Goal: Transaction & Acquisition: Purchase product/service

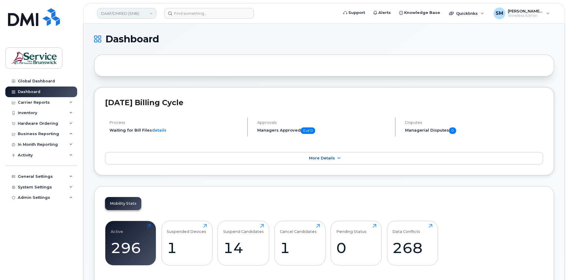
click at [118, 14] on link "DAAF/DNRED (SNB)" at bounding box center [126, 13] width 59 height 11
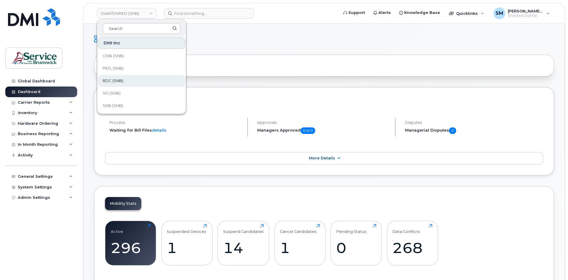
scroll to position [150, 0]
click at [119, 81] on span "SD (SNB)" at bounding box center [112, 80] width 18 height 6
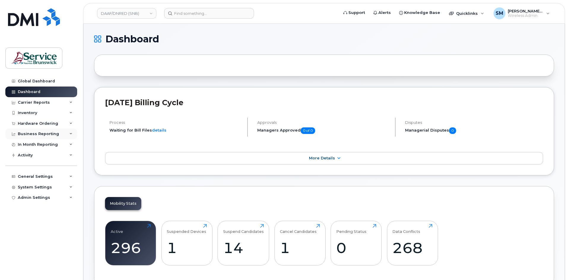
click at [40, 133] on div "Business Reporting" at bounding box center [38, 134] width 41 height 5
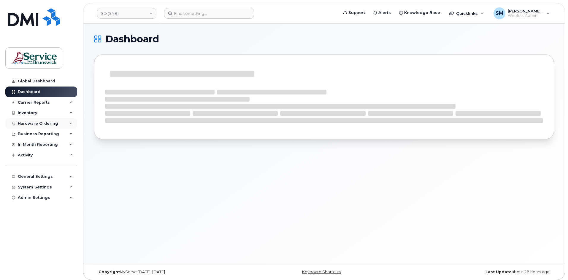
click at [39, 124] on div "Hardware Ordering" at bounding box center [38, 123] width 40 height 5
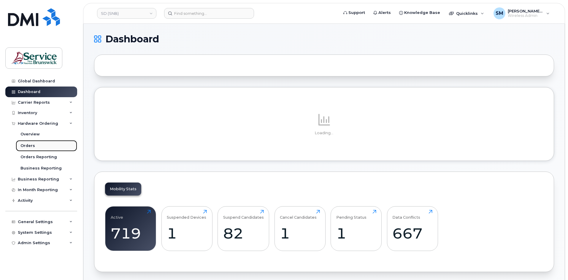
click at [28, 147] on div "Orders" at bounding box center [27, 145] width 15 height 5
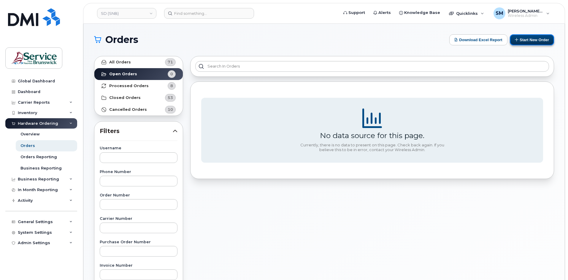
click at [535, 38] on button "Start New Order" at bounding box center [532, 39] width 44 height 11
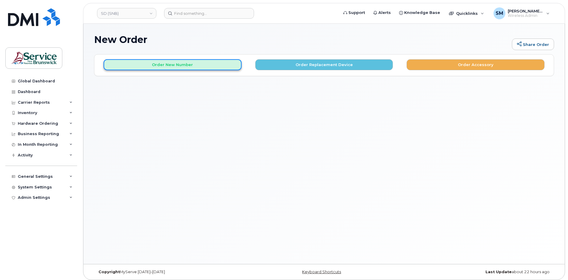
click at [222, 64] on button "Order New Number" at bounding box center [173, 64] width 138 height 11
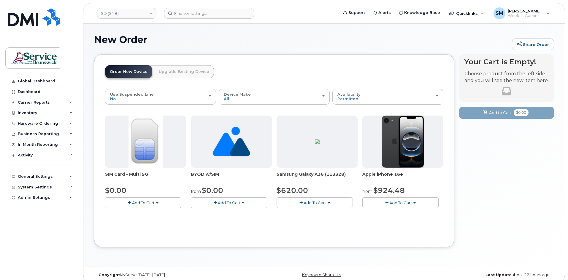
click at [331, 201] on button "Add To Cart" at bounding box center [315, 203] width 76 height 10
click at [305, 223] on link "$620.00 - 30-day activation (128GB model)" at bounding box center [326, 221] width 97 height 7
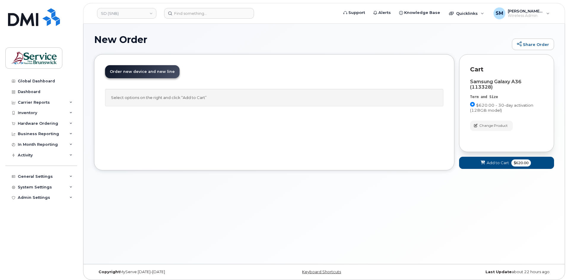
click at [501, 170] on div "Cart active suspended Carrier Device Additional cost to upgrading the device Se…" at bounding box center [506, 116] width 95 height 125
click at [500, 165] on span "Add to Cart" at bounding box center [498, 163] width 22 height 6
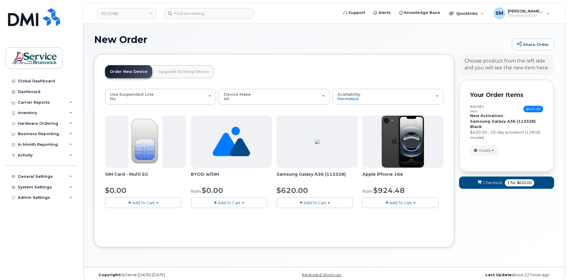
click at [496, 180] on span "Checkout" at bounding box center [492, 183] width 19 height 6
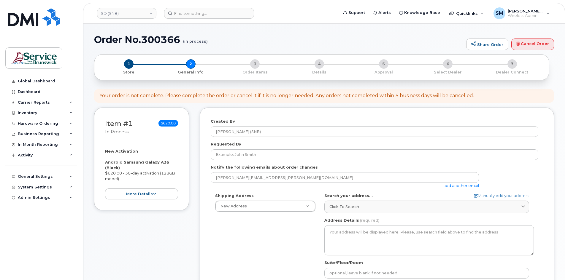
select select
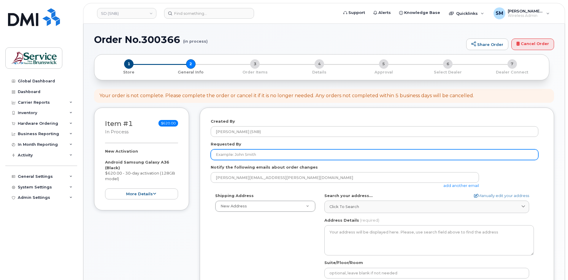
click at [284, 155] on input "Requested By" at bounding box center [375, 155] width 328 height 11
paste input "[EMAIL_ADDRESS][DOMAIN_NAME]"
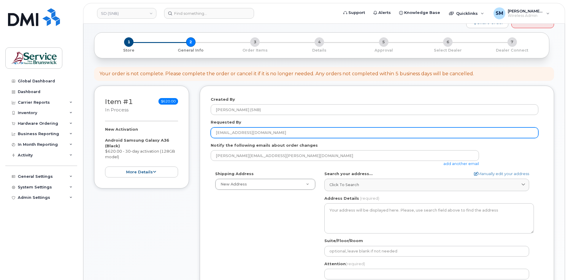
scroll to position [89, 0]
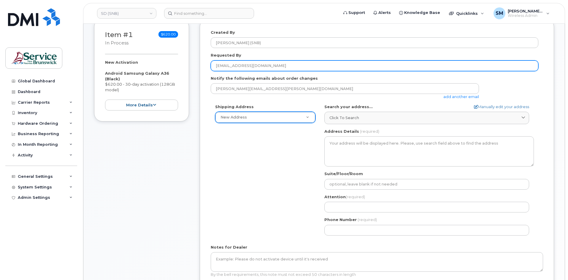
type input "[EMAIL_ADDRESS][DOMAIN_NAME]"
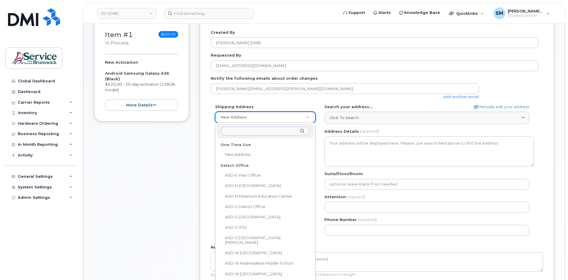
click at [245, 132] on input "text" at bounding box center [265, 131] width 88 height 9
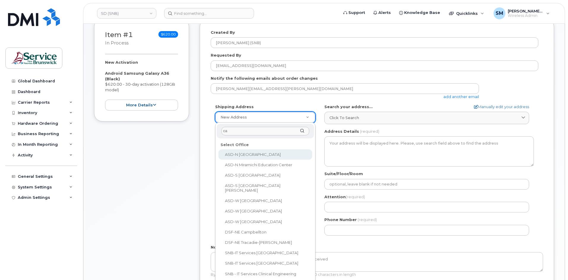
type input "cam"
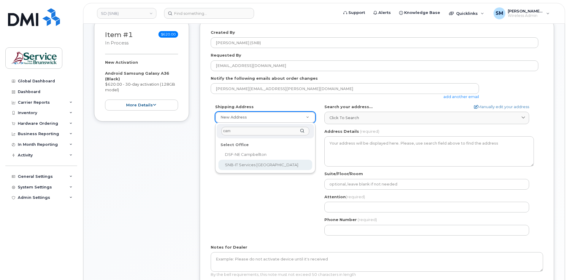
select select
type textarea "[STREET_ADDRESS][PERSON_NAME]"
type input "[PERSON_NAME]/[PERSON_NAME]/[PERSON_NAME]"
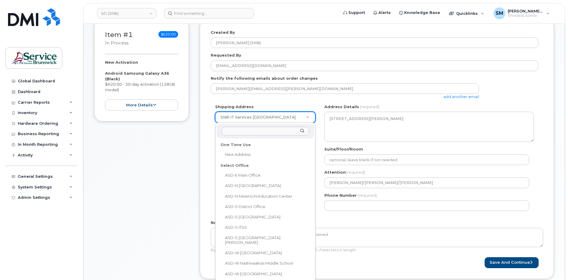
click at [256, 129] on input "text" at bounding box center [265, 131] width 88 height 9
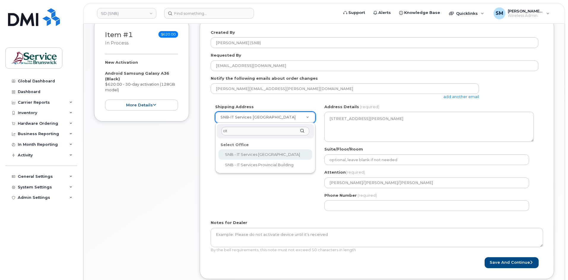
type input "city"
select select
type textarea "157 Water St, Unit 8 Campbellton New Brunswick E3N 3L4"
type input "[PERSON_NAME]"
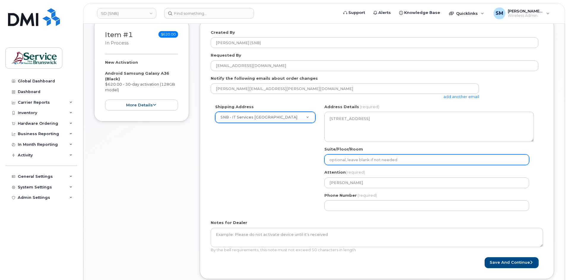
click at [388, 158] on input "Suite/Floor/Room" at bounding box center [426, 160] width 205 height 11
paste input "WO0000000486337"
select select
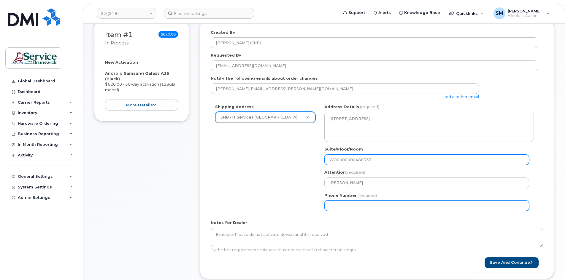
type input "WO0000000486337"
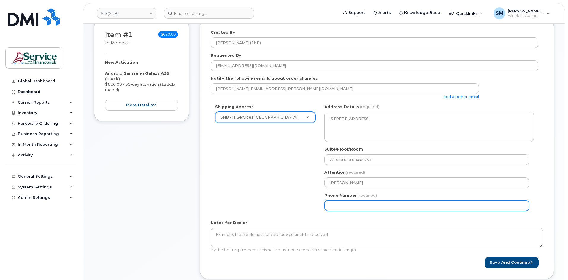
click at [340, 207] on input "Phone Number" at bounding box center [426, 206] width 205 height 11
select select
type input "506639633"
select select
type input "5066396338"
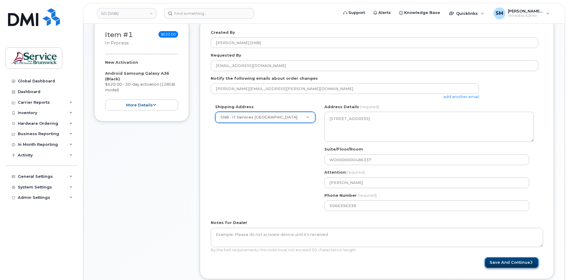
click at [514, 266] on button "Save and Continue" at bounding box center [512, 263] width 54 height 11
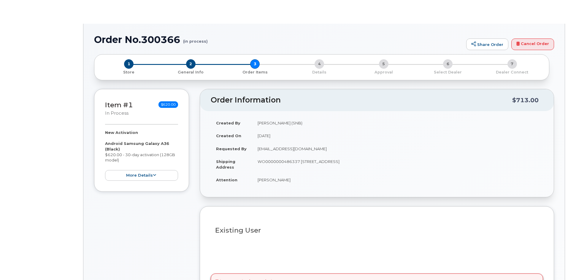
select select
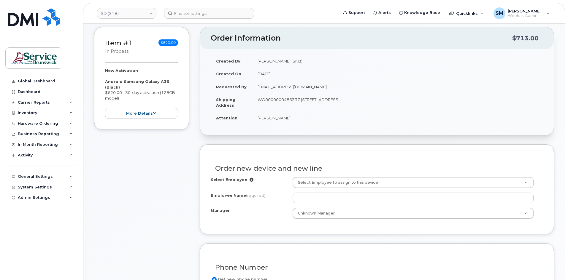
scroll to position [89, 0]
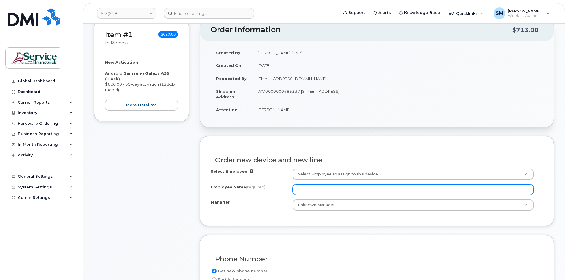
click at [328, 190] on input "Employee Name (required)" at bounding box center [413, 190] width 241 height 11
click at [339, 186] on input "Employee Name (required)" at bounding box center [413, 190] width 241 height 11
paste input "Jean-Raphaël Lavoie"
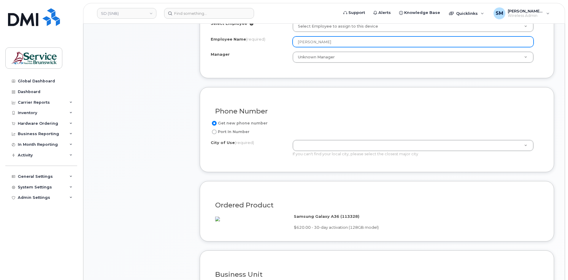
scroll to position [237, 0]
type input "Jean-Raphaël Lavoie"
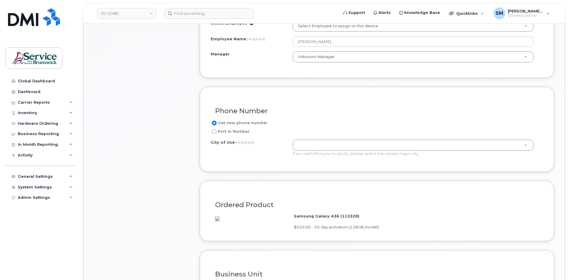
click at [222, 132] on label "Port In Number" at bounding box center [230, 131] width 39 height 7
click at [217, 132] on input "Port In Number" at bounding box center [214, 131] width 5 height 5
radio input "true"
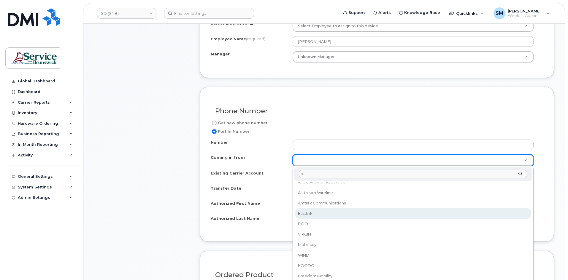
scroll to position [0, 0]
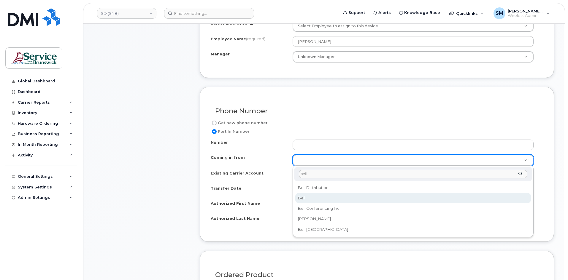
type input "bell"
select select "Bell"
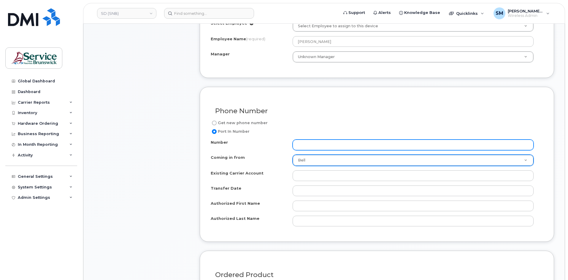
click at [319, 145] on input "Number" at bounding box center [413, 145] width 241 height 11
paste input "789-2332"
type input "5067892332"
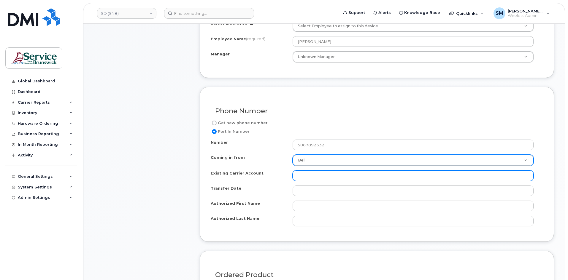
click at [339, 176] on input "Existing Carrier Account" at bounding box center [413, 176] width 241 height 11
paste input "37283042"
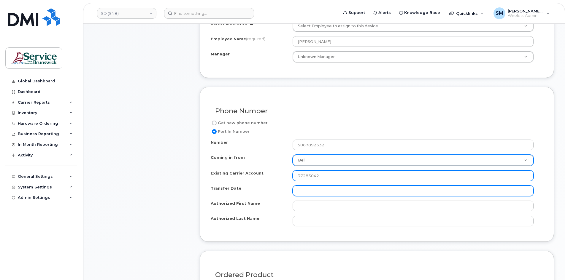
type input "37283042"
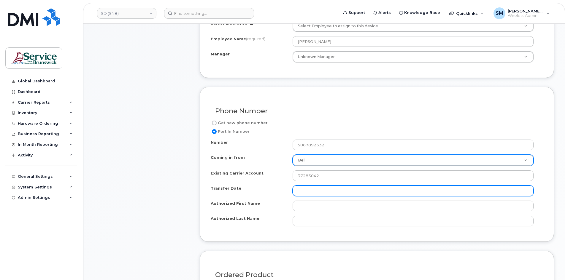
click at [311, 192] on input "Transfer Date" at bounding box center [413, 191] width 241 height 11
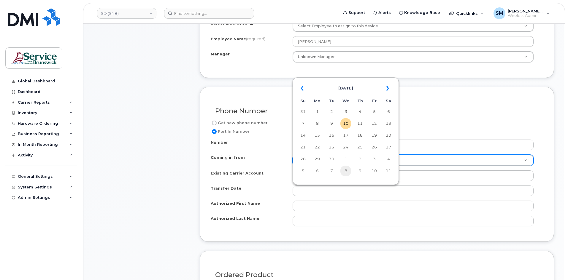
click at [348, 170] on td "8" at bounding box center [345, 171] width 11 height 11
type input "2025-10-08"
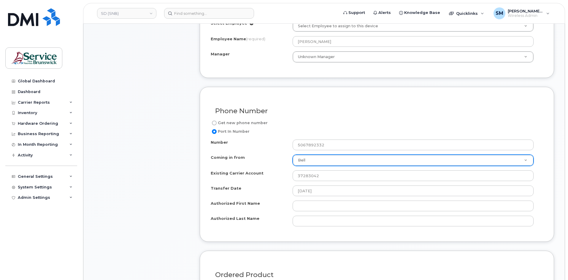
drag, startPoint x: 278, startPoint y: 204, endPoint x: 277, endPoint y: 208, distance: 4.2
drag, startPoint x: 277, startPoint y: 208, endPoint x: 263, endPoint y: 207, distance: 14.0
click at [263, 207] on div "Authorized First Name" at bounding box center [252, 205] width 82 height 8
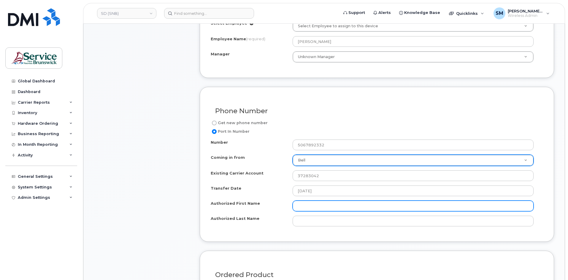
click at [328, 206] on input "Authorized First Name" at bounding box center [413, 206] width 241 height 11
paste input "Christian"
type input "Christian"
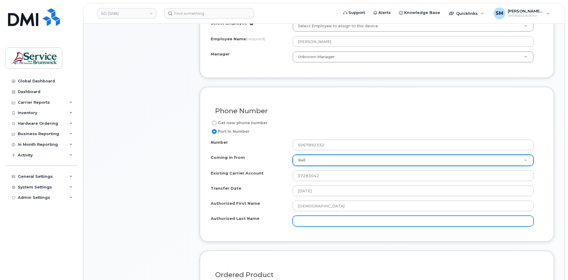
click at [320, 220] on input "Authorized Last Name" at bounding box center [413, 221] width 241 height 11
paste input "Levesque"
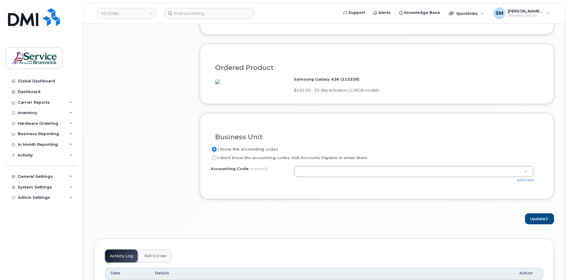
scroll to position [445, 0]
type input "Levesque"
click at [529, 182] on link "add new" at bounding box center [525, 179] width 17 height 5
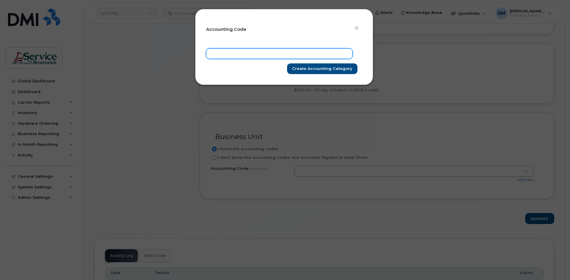
click at [321, 56] on input "text" at bounding box center [279, 53] width 147 height 11
paste input "76.7656.7602.4866.ESDF.0000.E00280"
type input "76.7656.7602.4866.ESDF.0000.E00280"
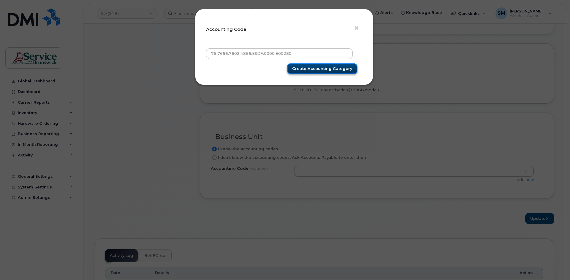
click at [333, 68] on input "Create Accounting category" at bounding box center [322, 69] width 70 height 11
type input "Create Accounting category"
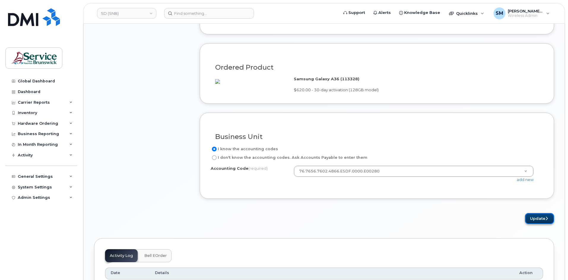
click at [544, 224] on button "Update" at bounding box center [539, 218] width 29 height 11
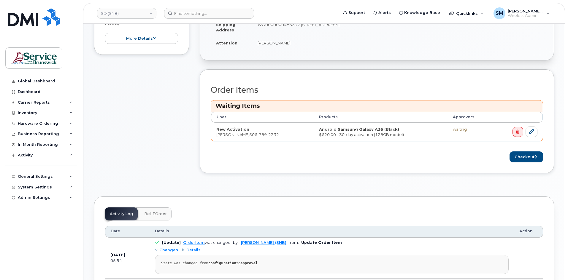
scroll to position [208, 0]
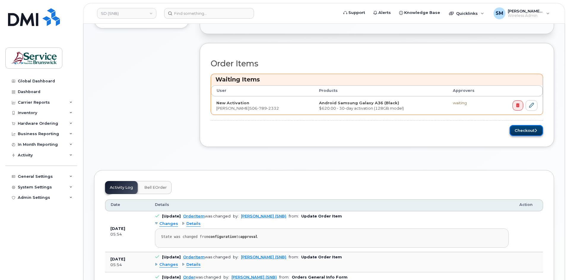
click at [515, 130] on button "Checkout" at bounding box center [527, 130] width 34 height 11
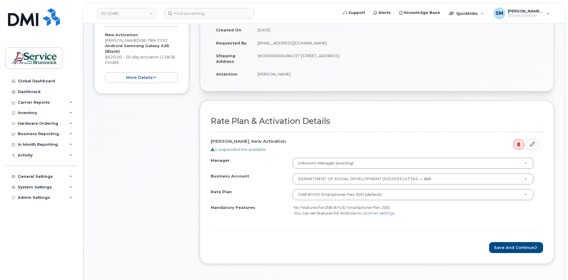
scroll to position [237, 0]
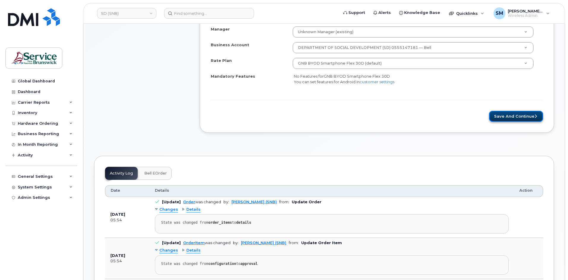
click at [519, 114] on button "Save and Continue" at bounding box center [516, 116] width 54 height 11
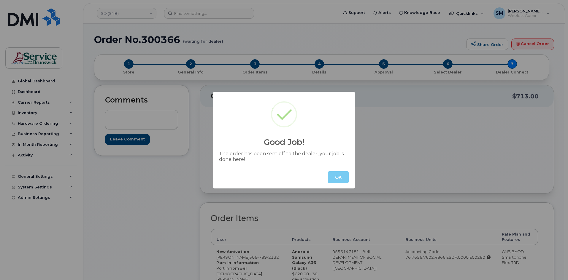
click at [337, 179] on button "OK" at bounding box center [338, 178] width 21 height 12
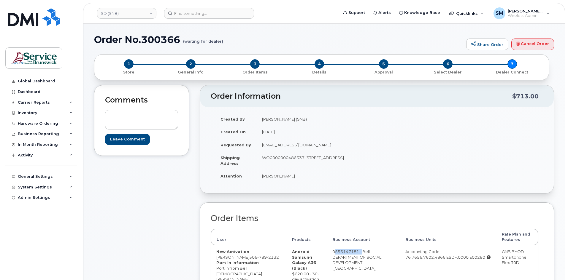
drag, startPoint x: 318, startPoint y: 252, endPoint x: 347, endPoint y: 252, distance: 29.4
click at [347, 252] on td "0555147181 - Bell - DEPARTMENT OF SOCIAL DEVELOPMENT (SD)" at bounding box center [363, 271] width 73 height 52
click at [407, 140] on div "Created By Slattery, Matthew (SNB) Created On September 10, 2025 Requested By C…" at bounding box center [377, 150] width 332 height 75
click at [172, 43] on h1 "Order No.300366 (waiting for dealer)" at bounding box center [278, 39] width 369 height 10
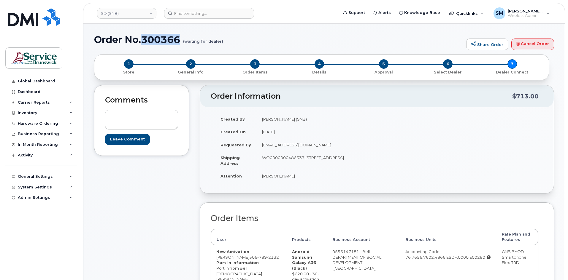
copy h1 "300366"
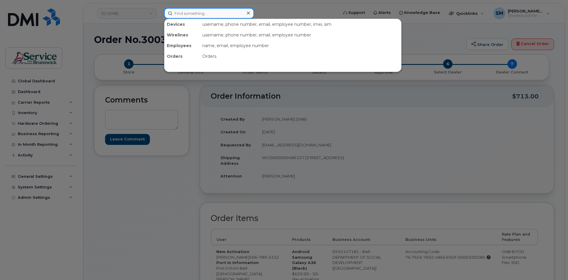
click at [207, 17] on input at bounding box center [209, 13] width 90 height 11
paste input "5064536877"
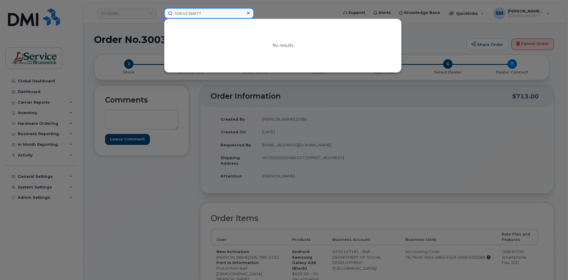
drag, startPoint x: 206, startPoint y: 14, endPoint x: 140, endPoint y: 8, distance: 65.9
click at [159, 8] on div "5064536877 No results" at bounding box center [249, 13] width 180 height 11
paste input "299332"
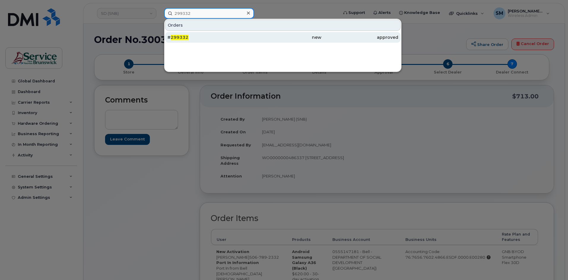
type input "299332"
click at [234, 39] on div "# 299332" at bounding box center [205, 37] width 77 height 6
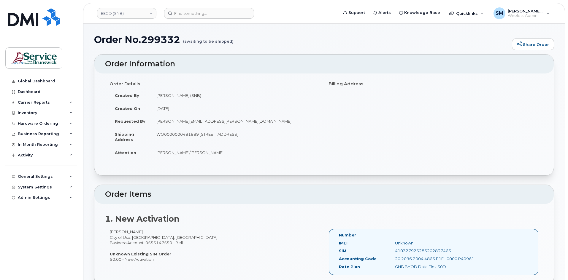
click at [181, 136] on td "WO0000000481889 [STREET_ADDRESS]" at bounding box center [235, 137] width 169 height 18
copy td "WO0000000481889"
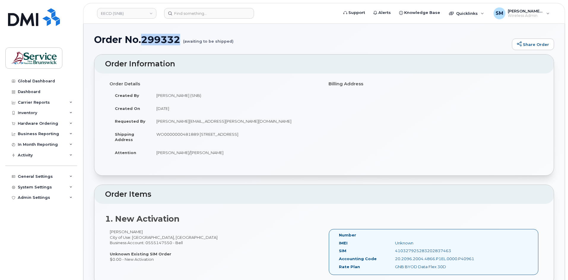
copy h1 "299332"
click at [192, 12] on input at bounding box center [209, 13] width 90 height 11
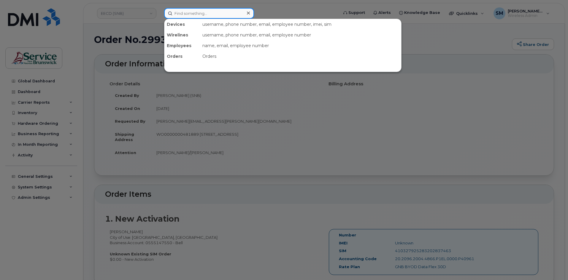
paste input "299365"
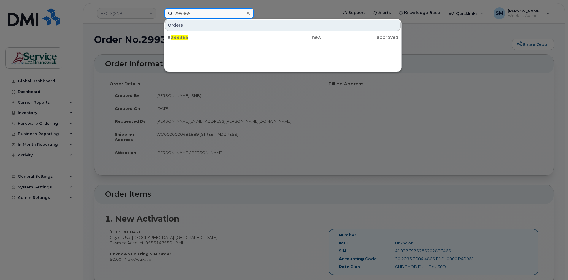
type input "299365"
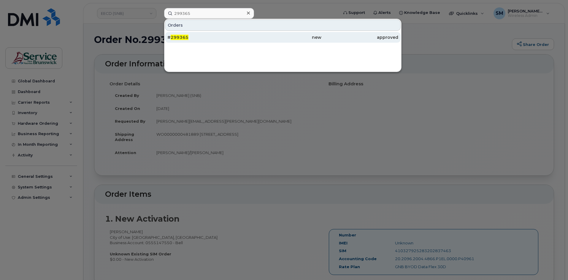
click at [182, 34] on div "# 299365" at bounding box center [205, 37] width 77 height 11
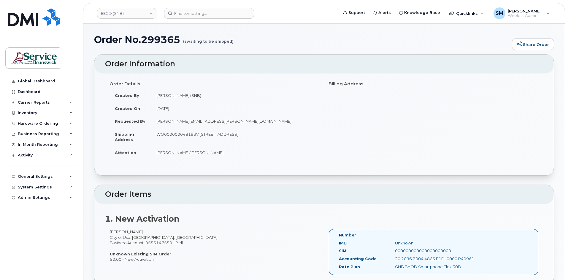
click at [179, 131] on td "WO0000000481937 105-1600 Main St Moncton New Brunswick E1E 1G5" at bounding box center [235, 137] width 169 height 18
copy td "WO0000000481937"
click at [180, 14] on input at bounding box center [209, 13] width 90 height 11
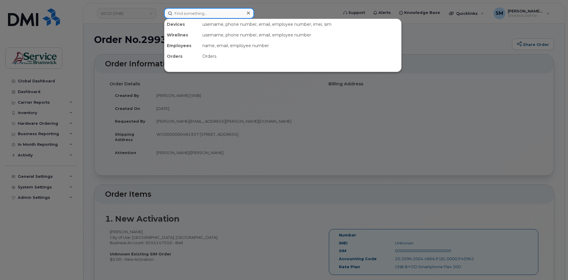
paste input "299941"
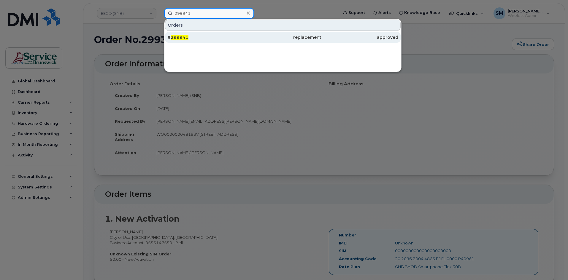
type input "299941"
click at [209, 37] on div "# 299941" at bounding box center [205, 37] width 77 height 6
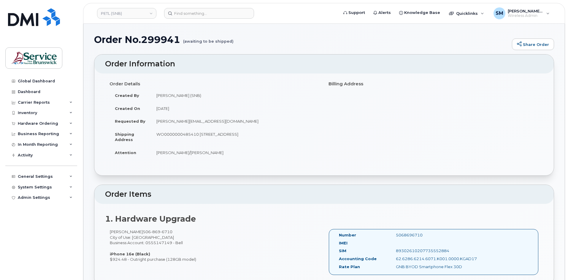
click at [175, 134] on td "WO0000000485410 [STREET_ADDRESS]" at bounding box center [235, 137] width 169 height 18
copy td "WO0000000485410"
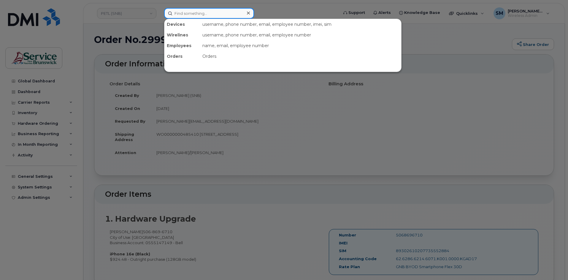
click at [188, 9] on input at bounding box center [209, 13] width 90 height 11
paste input "Natalie Reid"
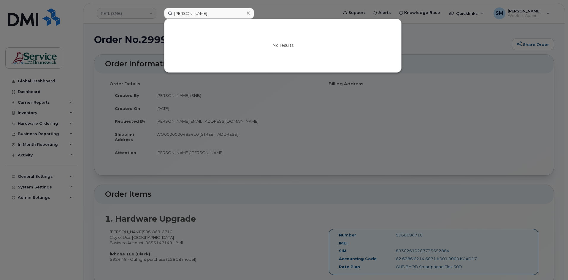
drag, startPoint x: 205, startPoint y: 8, endPoint x: 173, endPoint y: 11, distance: 32.5
click at [173, 11] on div "Natalie Reid No results" at bounding box center [249, 13] width 180 height 11
drag, startPoint x: 199, startPoint y: 16, endPoint x: 159, endPoint y: 13, distance: 39.6
click at [159, 13] on div "Natalie Reid No results" at bounding box center [249, 13] width 180 height 11
paste input "5064536877"
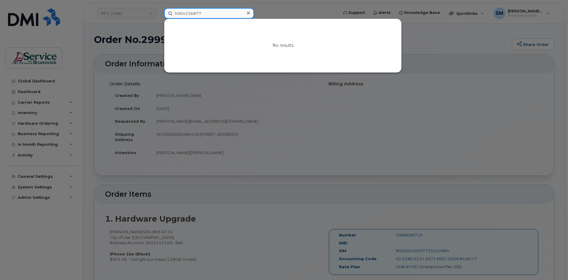
click at [191, 10] on input "5064536877" at bounding box center [209, 13] width 90 height 11
paste input "784073"
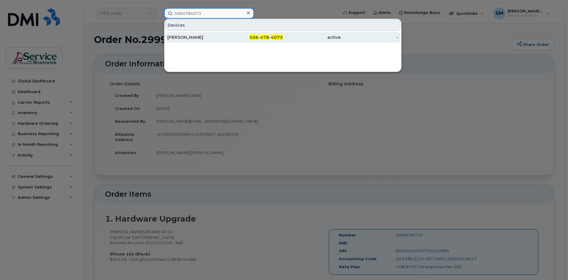
type input "5064784073"
click at [212, 38] on div "Marc-Andre Ross" at bounding box center [196, 37] width 58 height 6
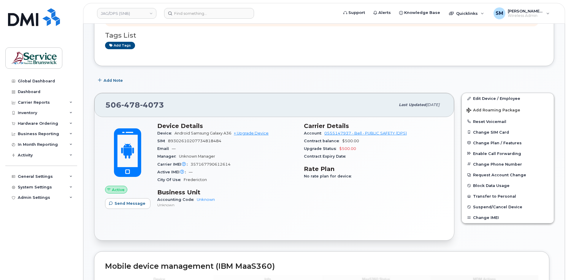
scroll to position [30, 0]
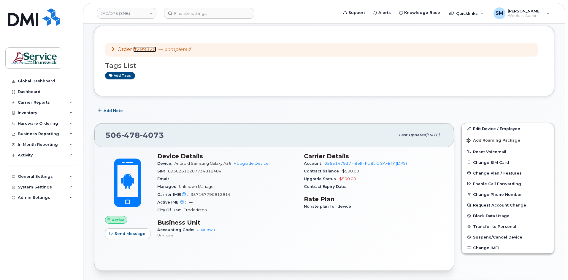
click at [146, 50] on link "#299325" at bounding box center [144, 50] width 23 height 6
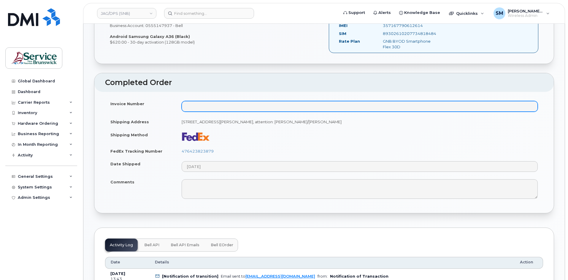
scroll to position [208, 0]
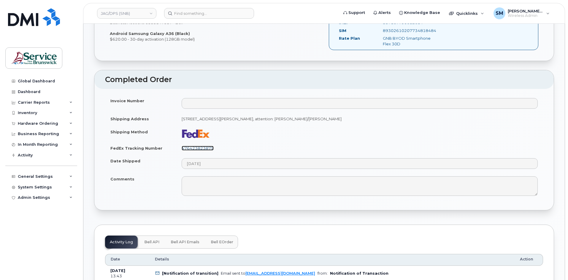
click at [209, 149] on link "476423823879" at bounding box center [198, 148] width 32 height 5
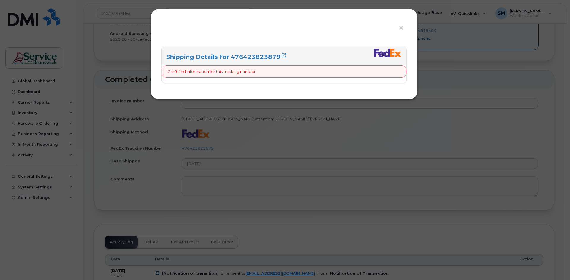
click at [238, 146] on div "× Shipping Details for 476423823879 Can't find information for this tracking nu…" at bounding box center [285, 140] width 570 height 280
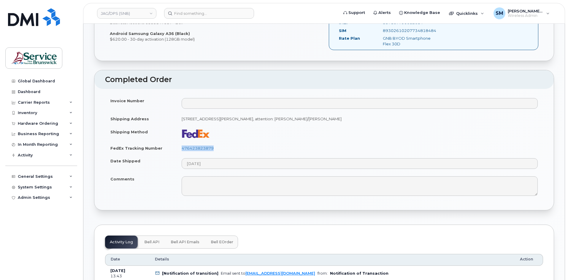
drag, startPoint x: 231, startPoint y: 147, endPoint x: 168, endPoint y: 148, distance: 62.6
click at [168, 148] on tr "FedEx Tracking Number 476423823879" at bounding box center [324, 148] width 438 height 13
copy tr "476423823879"
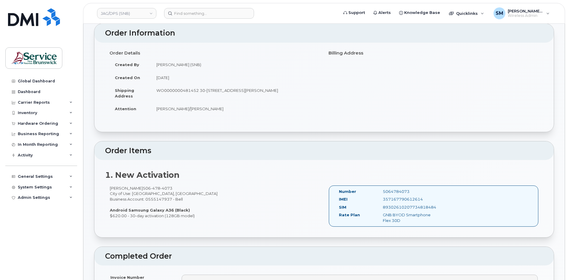
scroll to position [30, 0]
